Goal: Task Accomplishment & Management: Manage account settings

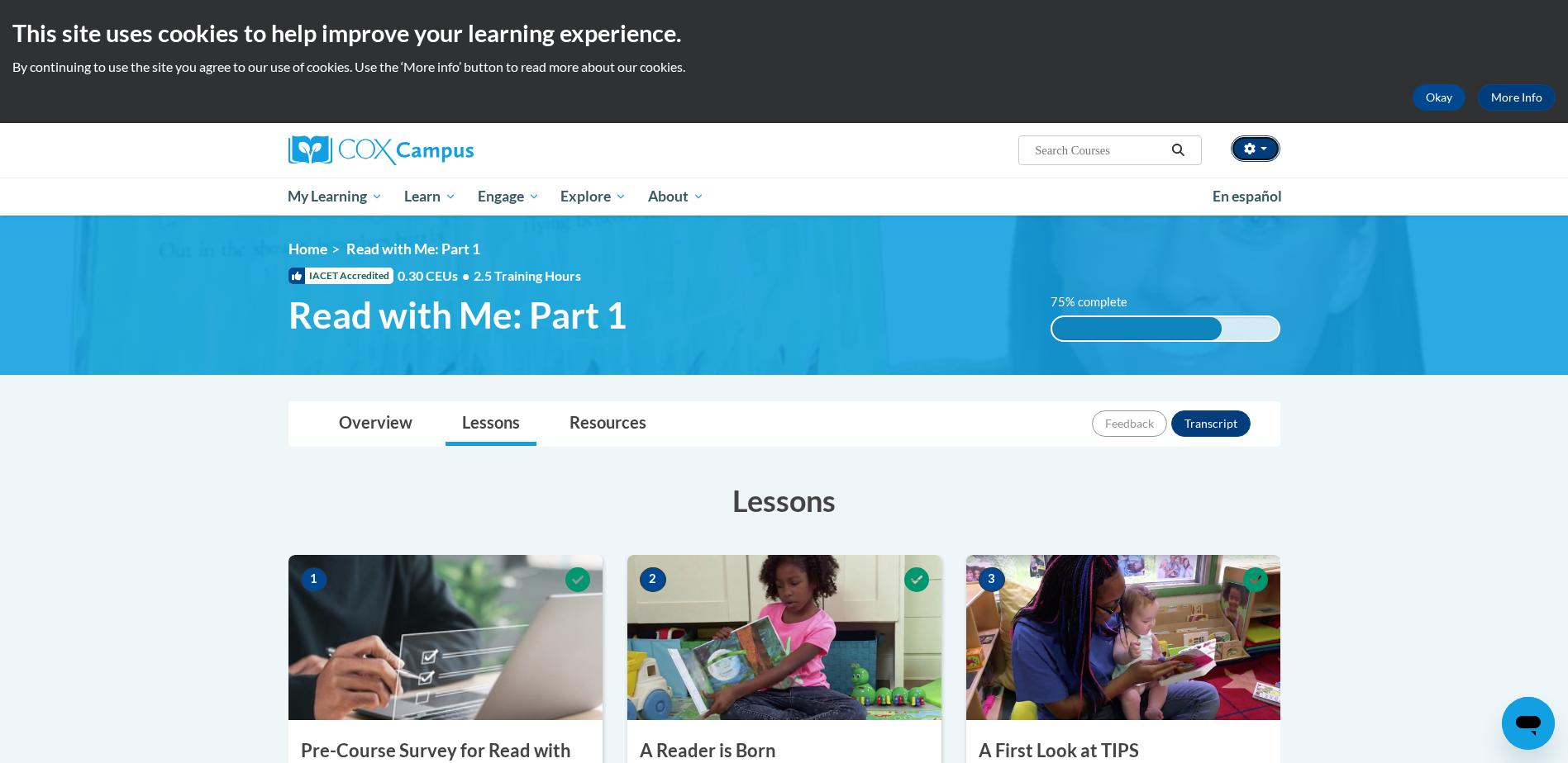
click at [1247, 148] on icon "button" at bounding box center [1249, 148] width 10 height 11
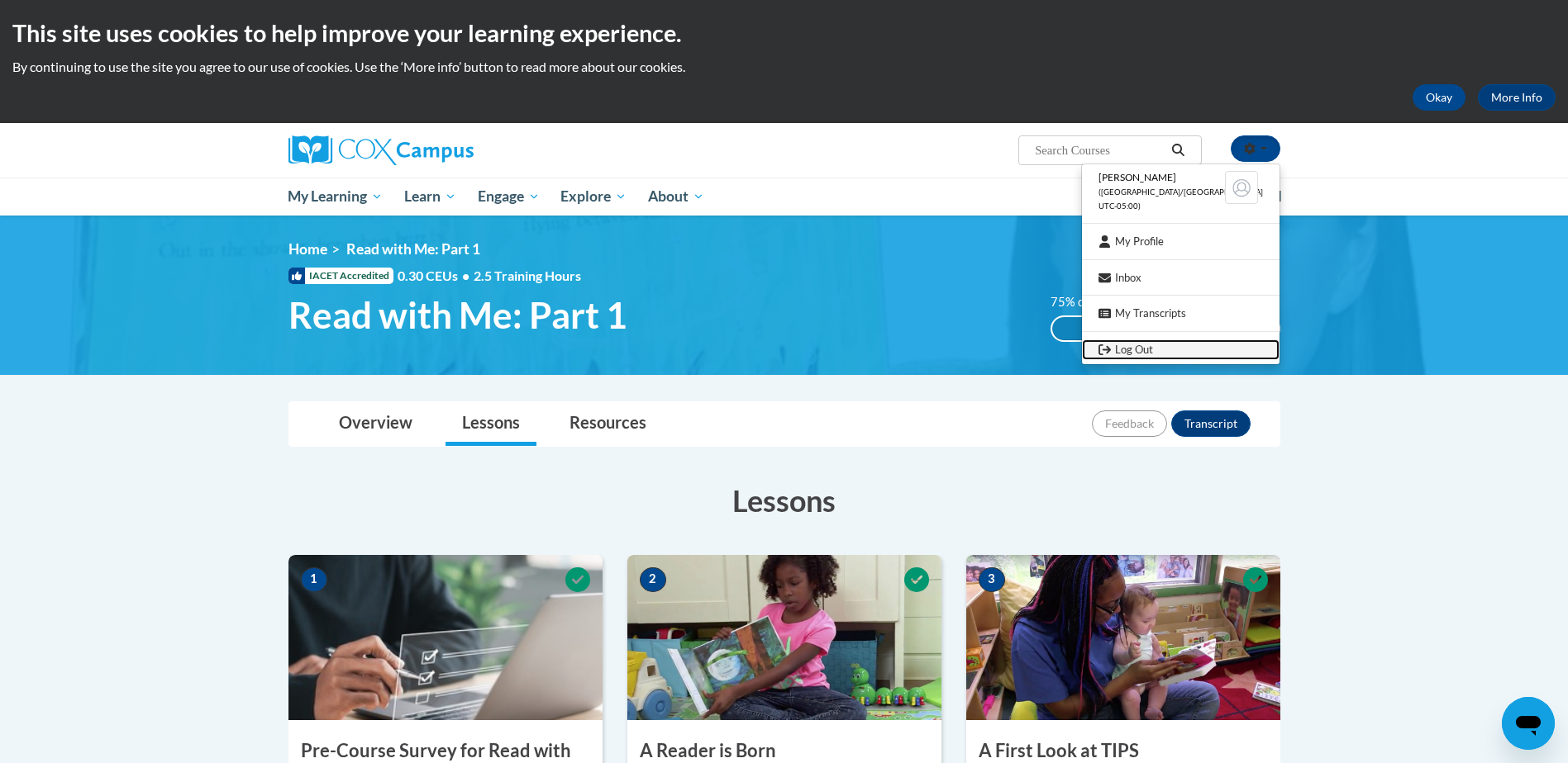
click at [1147, 345] on link "Log Out" at bounding box center [1180, 350] width 198 height 21
